Goal: Task Accomplishment & Management: Complete application form

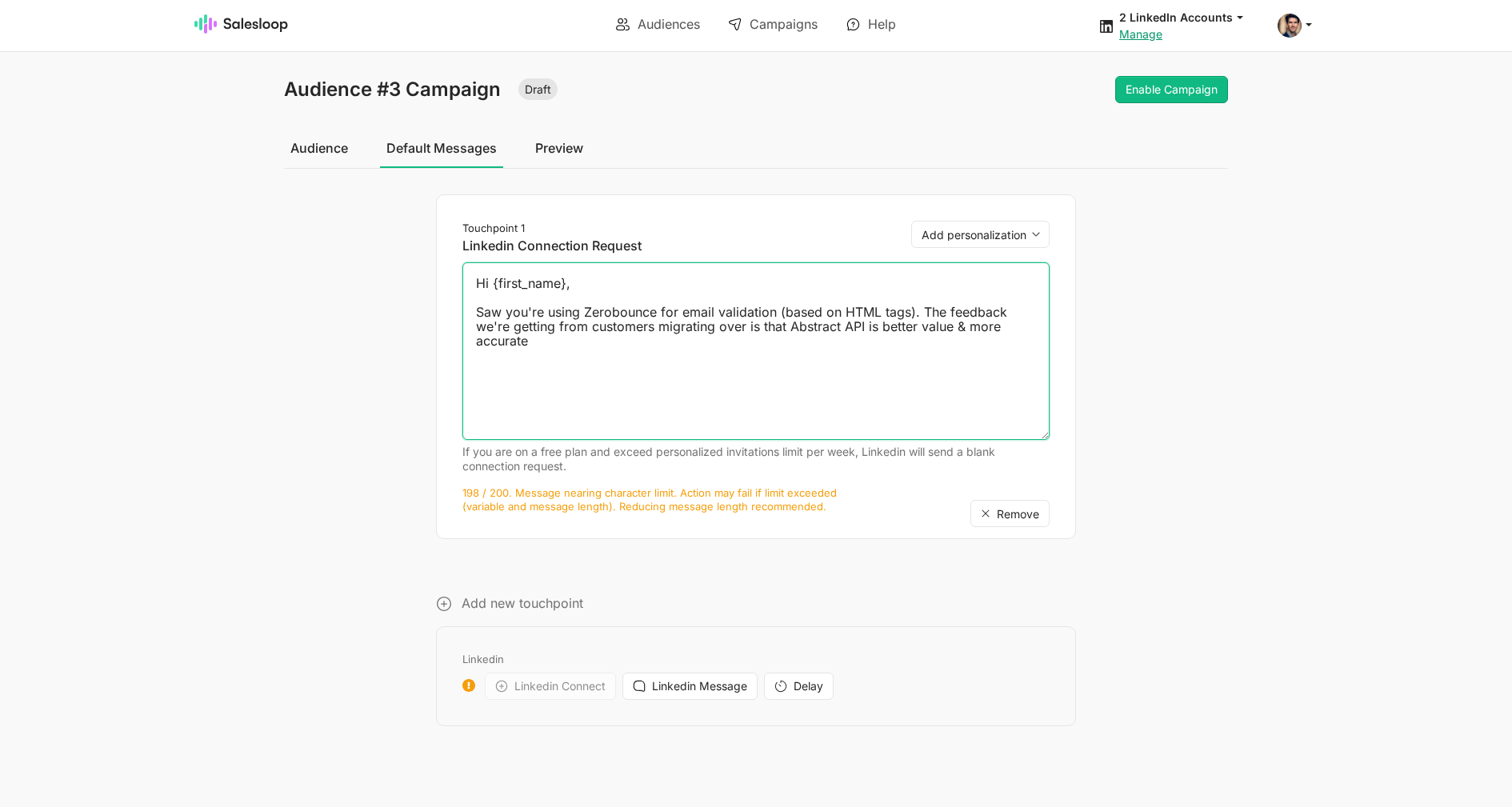
click at [582, 321] on textarea "Hi {first_name}, Saw you're using Zerobounce for email validation (based on HTM…" at bounding box center [755, 351] width 587 height 177
click at [577, 342] on textarea "Hi {first_name}, Saw you're using Zerobounce for email validation (based on HTM…" at bounding box center [755, 351] width 587 height 177
click at [578, 344] on textarea "Hi {first_name}, Saw you're using Zerobounce for email validation (based on HTM…" at bounding box center [755, 351] width 587 height 177
click at [579, 344] on textarea "Hi {first_name}, Saw you're using Zerobounce for email validation (based on HTM…" at bounding box center [755, 351] width 587 height 177
type textarea "Hi {first_name}, Saw you're using Zerobounce for email validation (based on HTM…"
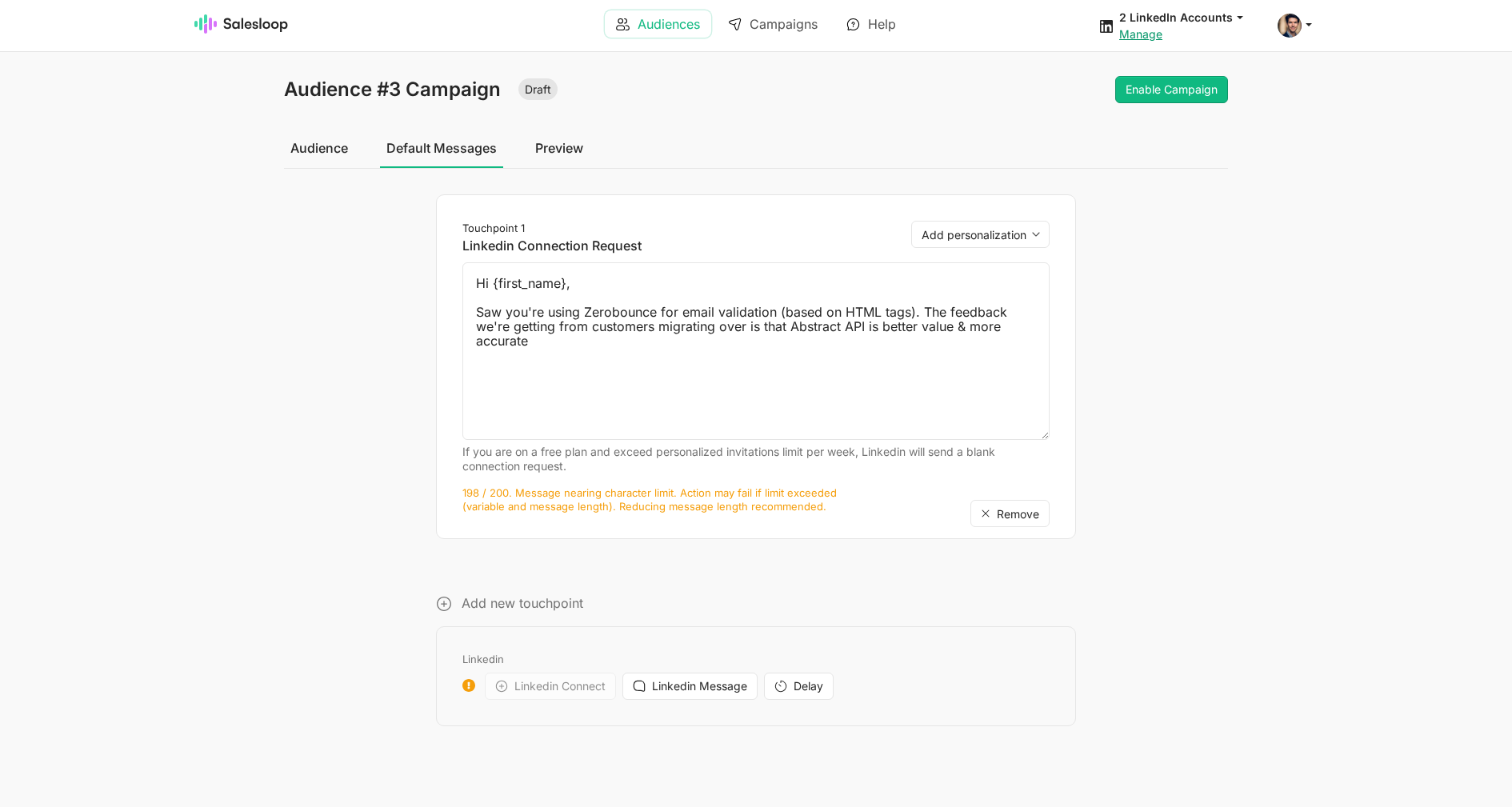
click at [655, 25] on link "Audiences" at bounding box center [658, 24] width 107 height 28
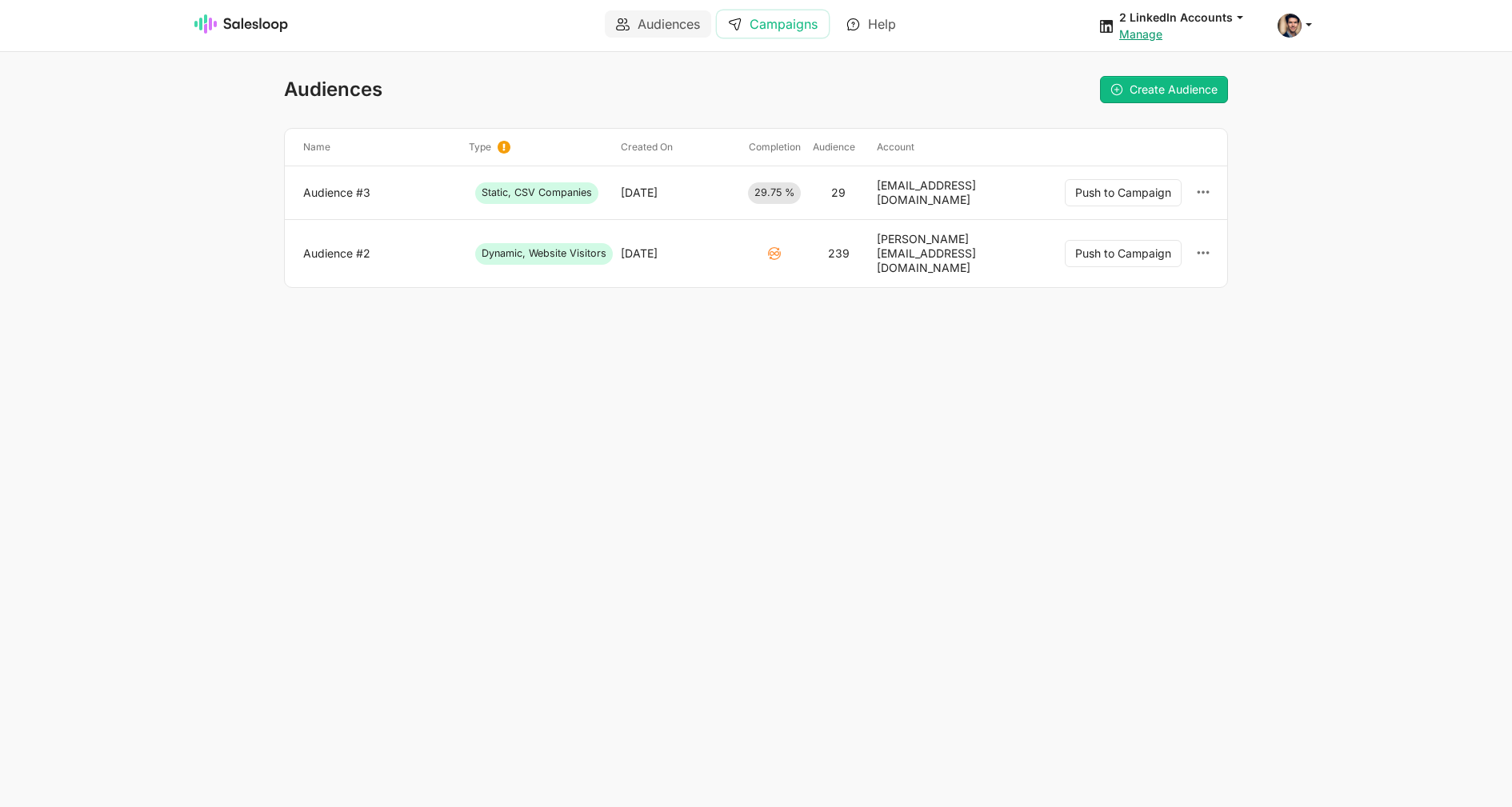
click at [803, 15] on link "Campaigns" at bounding box center [773, 24] width 112 height 28
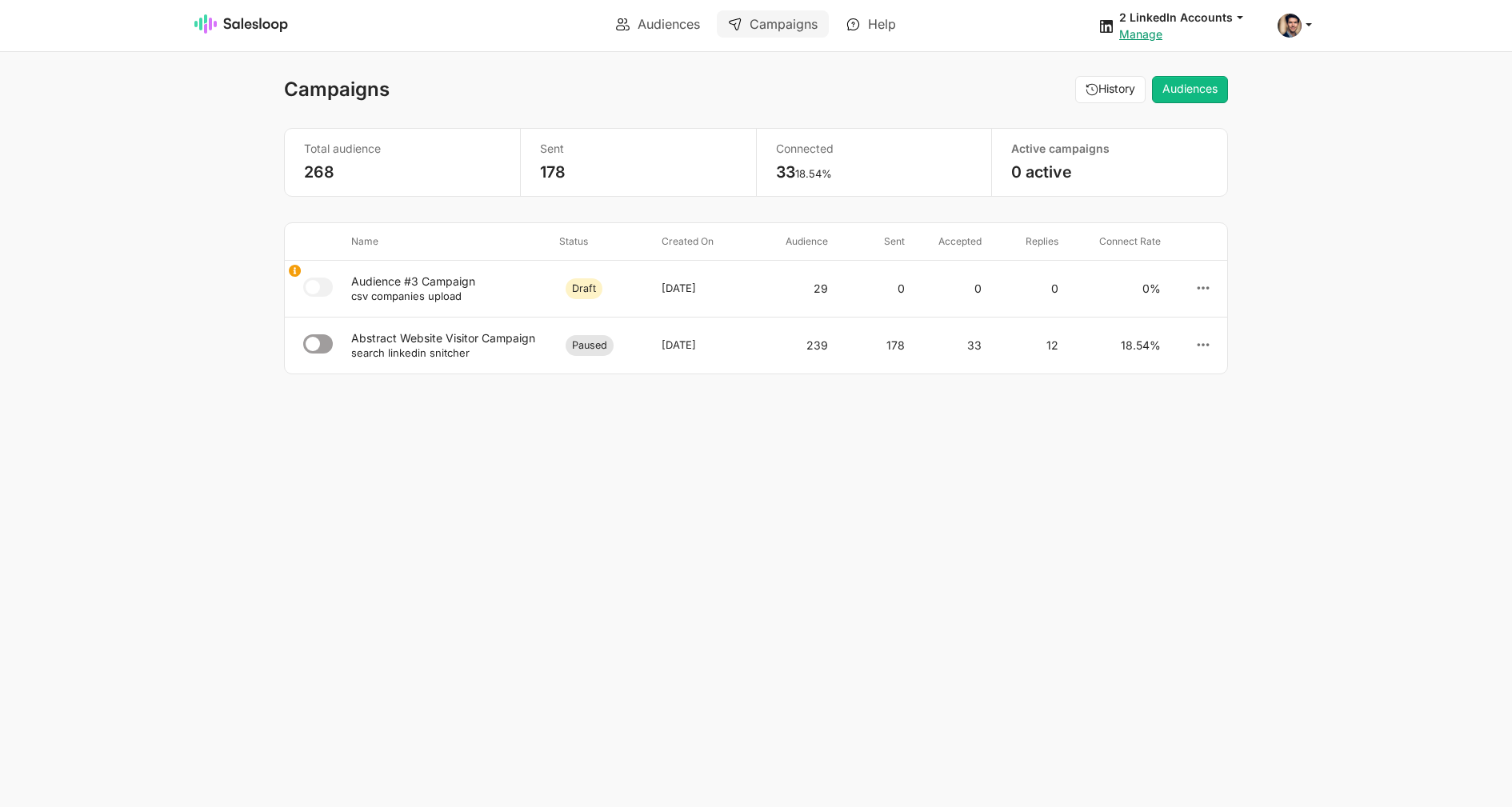
select select "21"
click at [438, 277] on div "Audience #3 Campaign" at bounding box center [448, 281] width 195 height 14
